Goal: Information Seeking & Learning: Learn about a topic

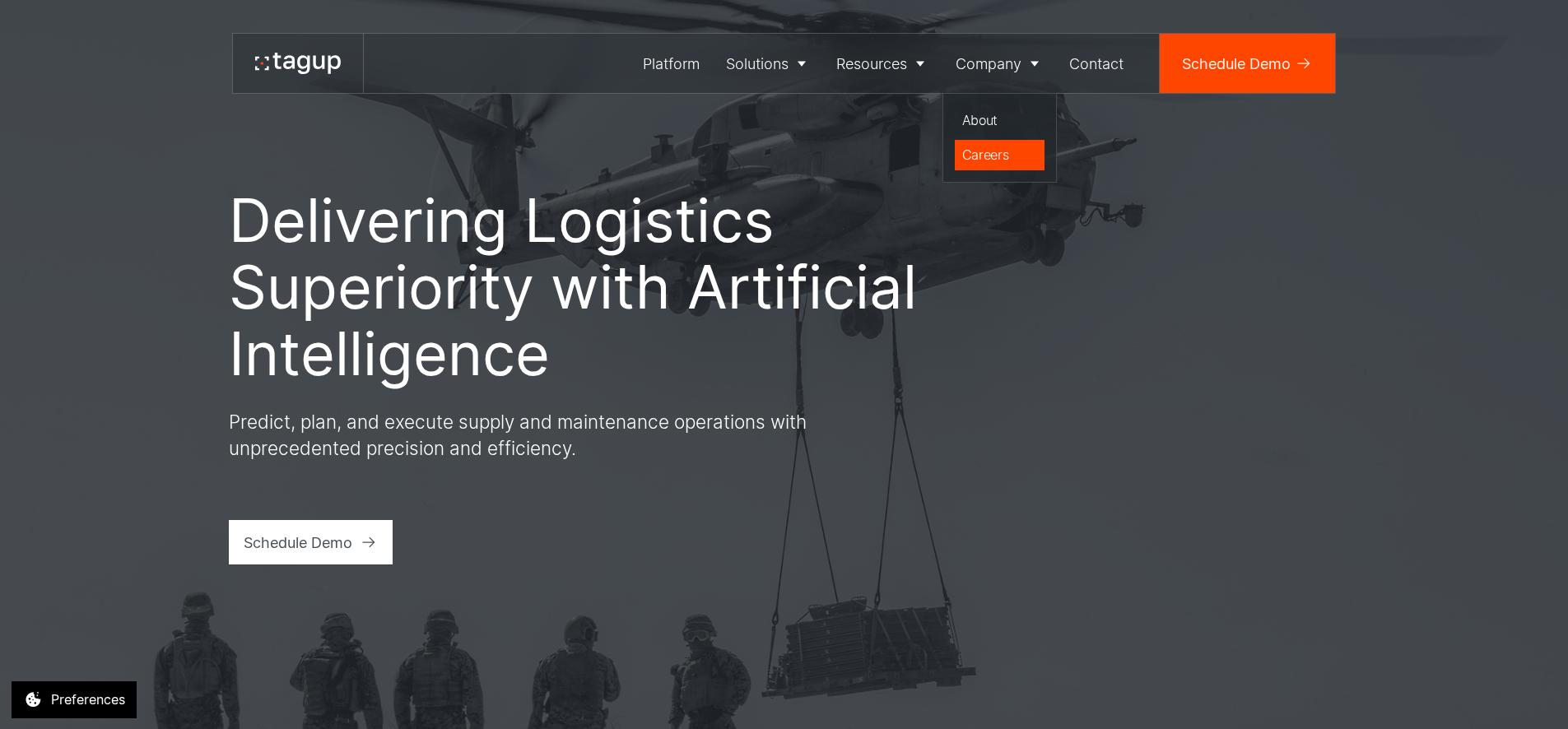
click at [992, 155] on div "Careers" at bounding box center [1000, 154] width 76 height 19
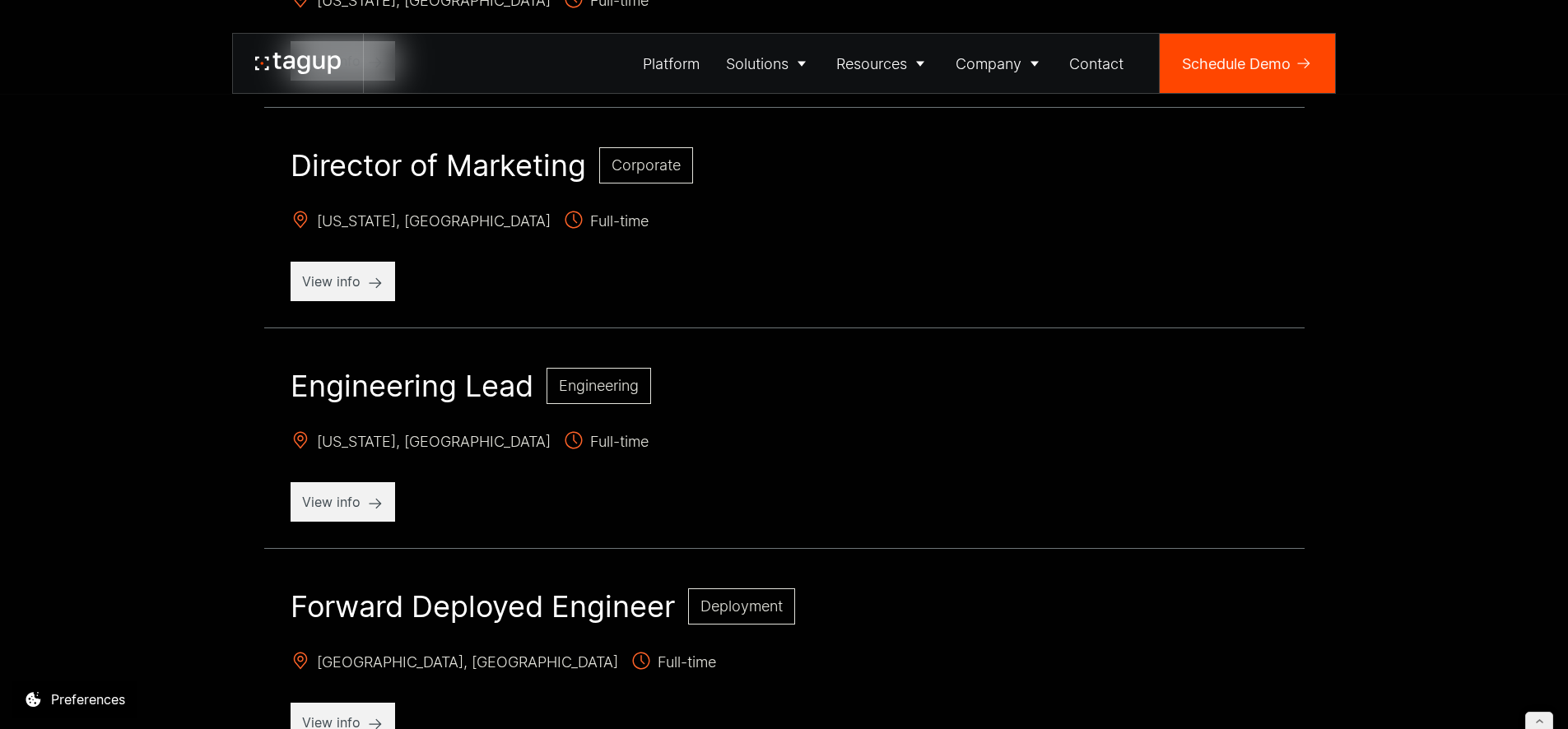
scroll to position [930, 0]
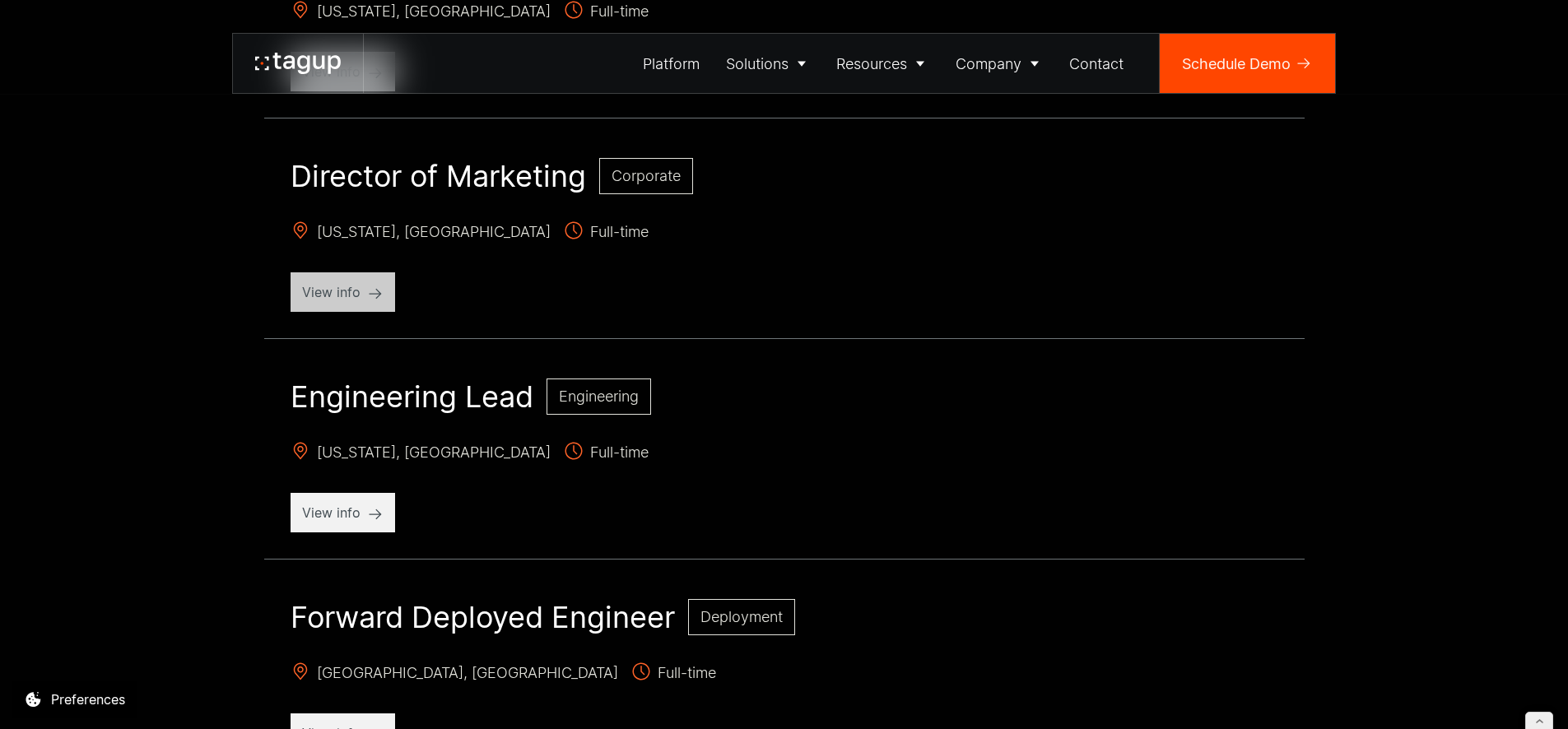
click at [371, 297] on p "View info" at bounding box center [343, 291] width 82 height 19
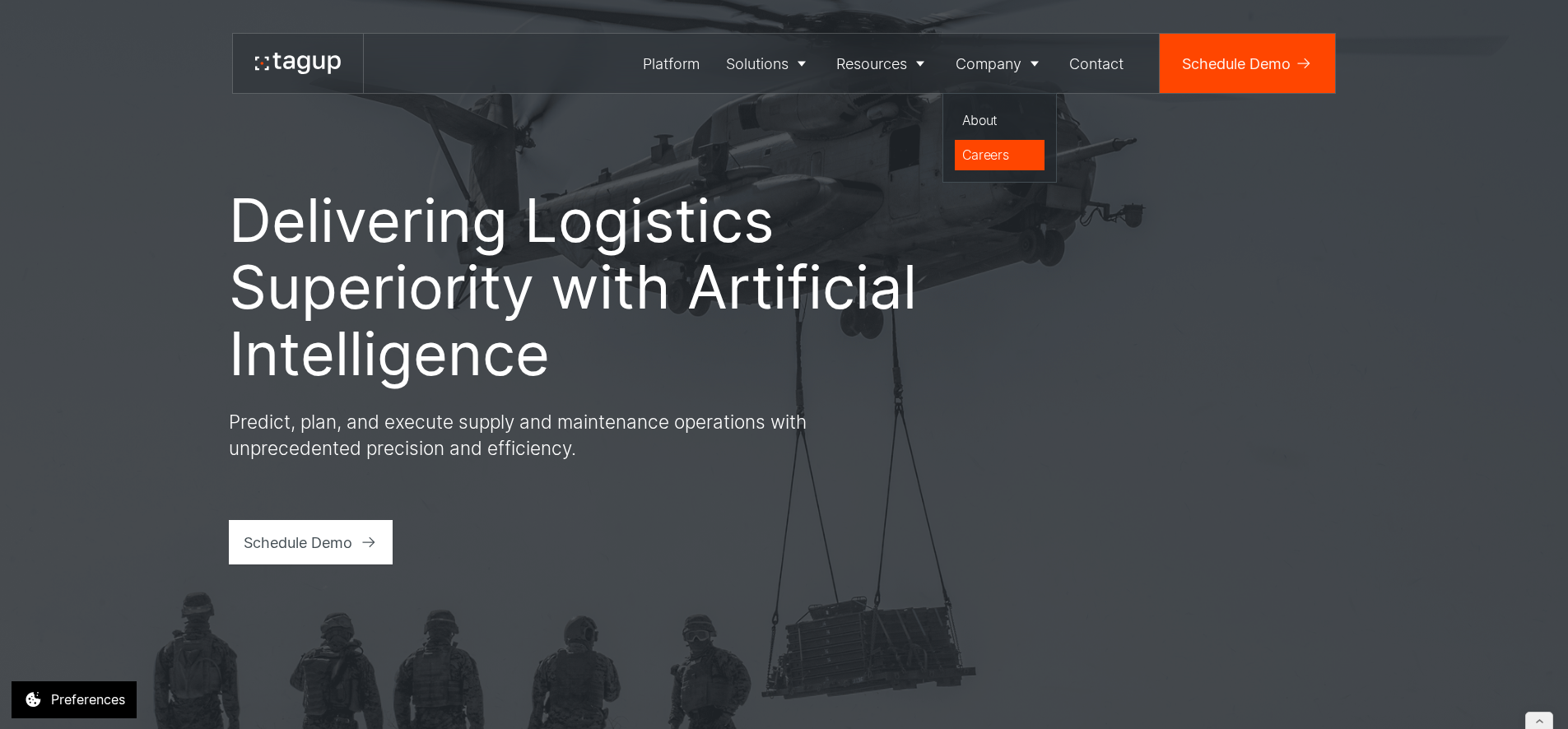
click at [996, 161] on div "Careers" at bounding box center [1000, 154] width 76 height 19
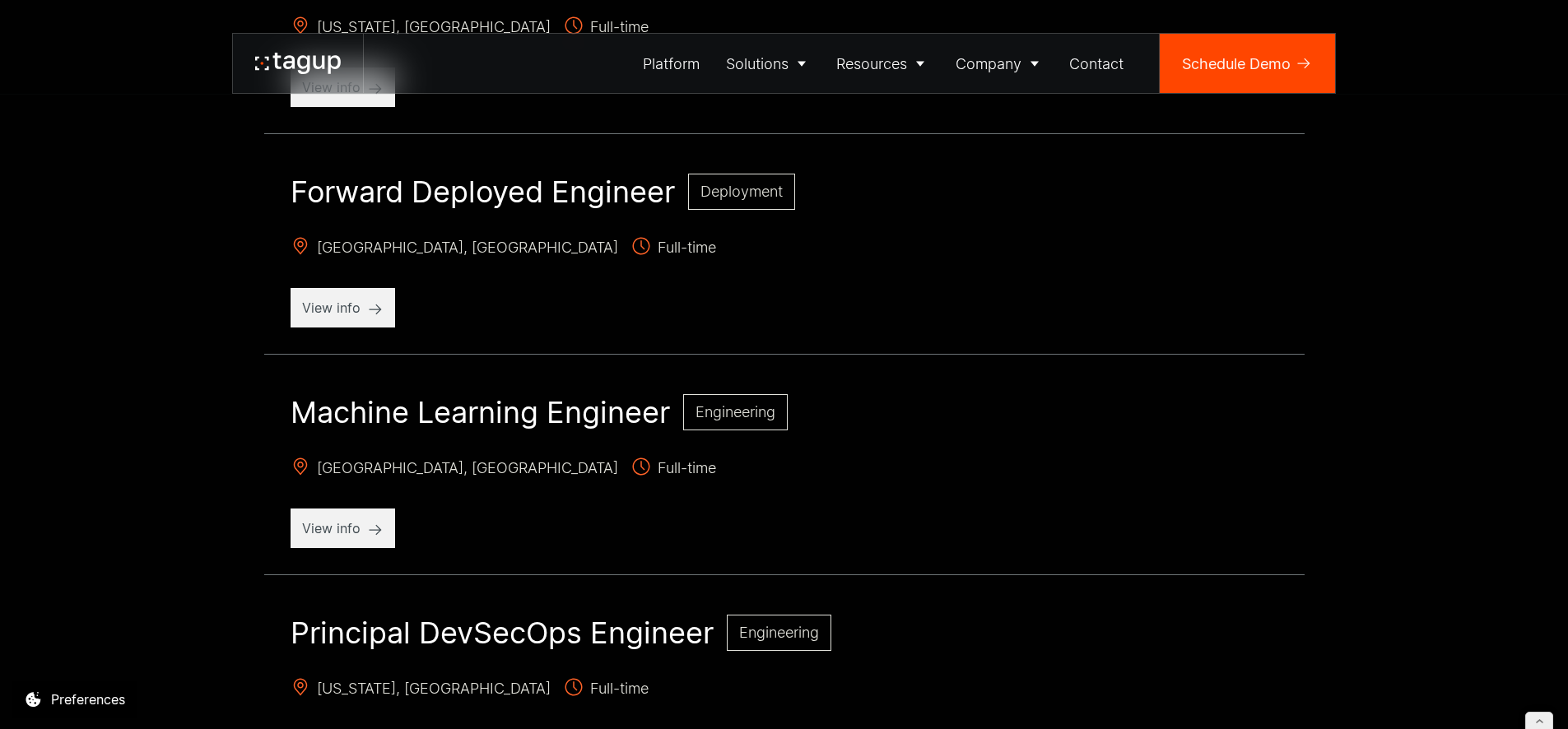
scroll to position [1672, 0]
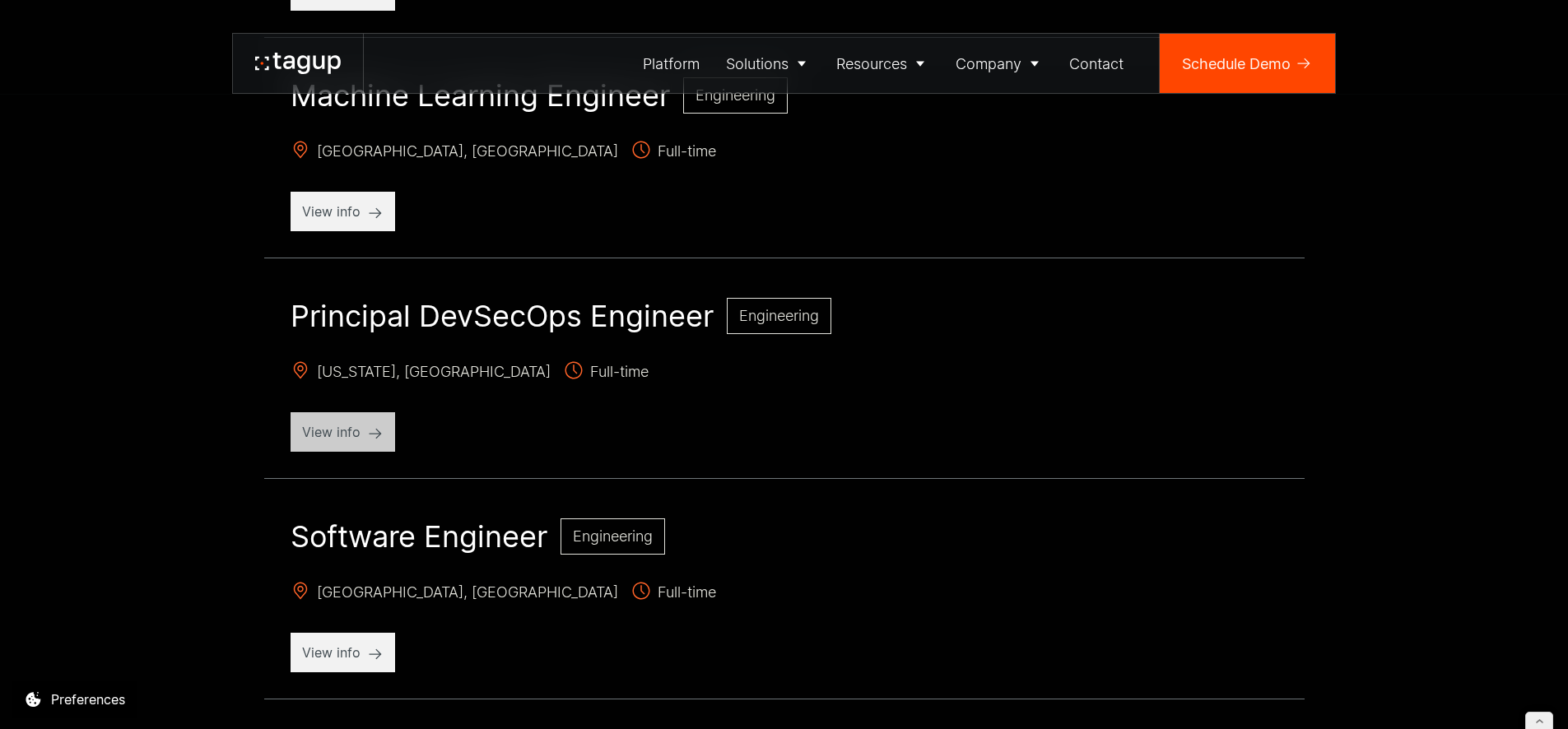
click at [329, 435] on p "View info" at bounding box center [343, 431] width 82 height 19
